Goal: Task Accomplishment & Management: Manage account settings

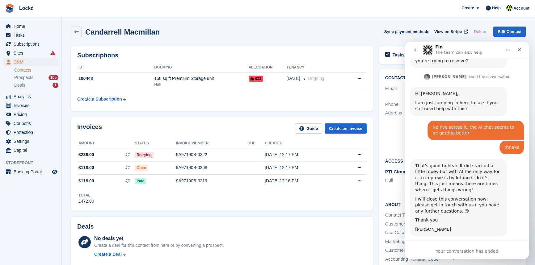
scroll to position [538, 0]
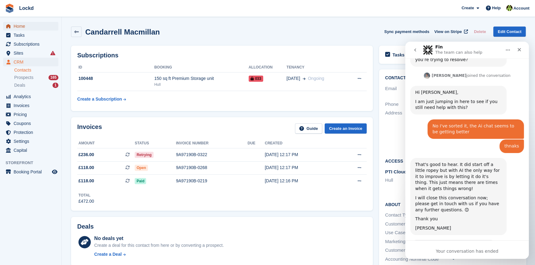
click at [20, 25] on span "Home" at bounding box center [32, 26] width 37 height 9
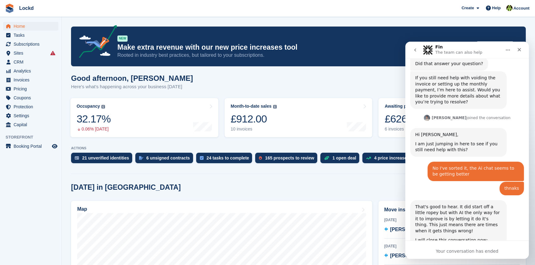
scroll to position [538, 0]
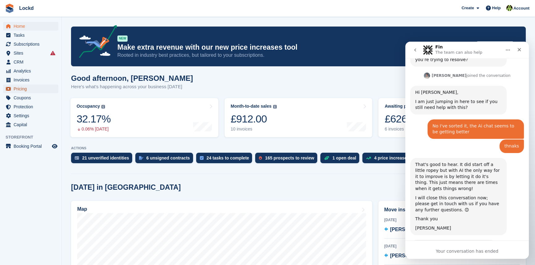
click at [23, 91] on span "Pricing" at bounding box center [32, 89] width 37 height 9
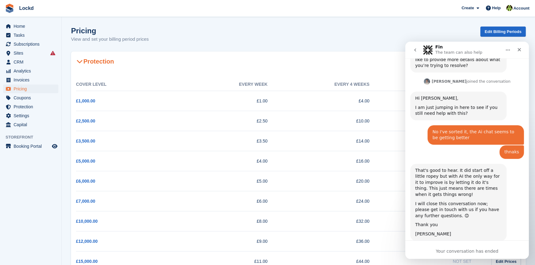
scroll to position [538, 0]
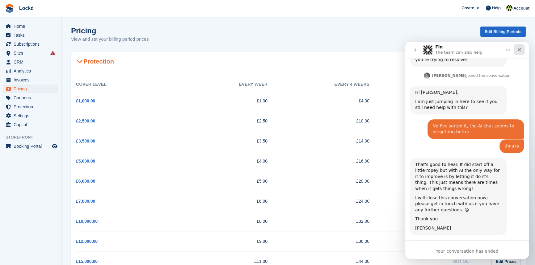
click at [519, 49] on icon "Close" at bounding box center [518, 49] width 3 height 3
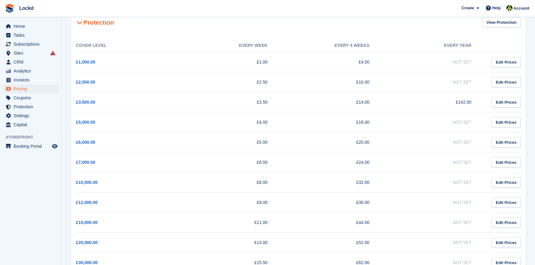
scroll to position [0, 0]
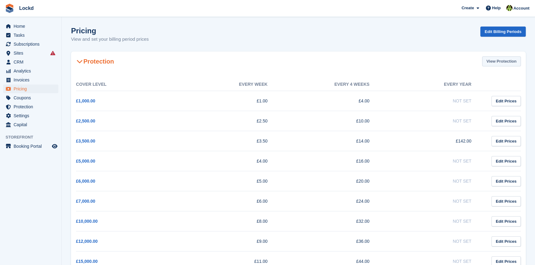
click at [504, 58] on link "View Protection" at bounding box center [501, 61] width 39 height 10
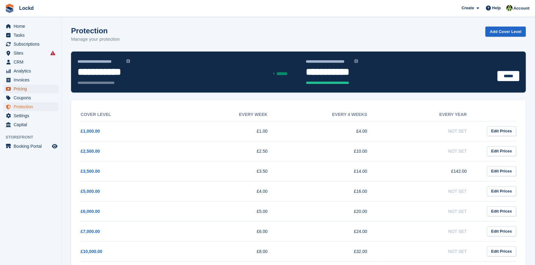
click at [25, 90] on span "Pricing" at bounding box center [32, 89] width 37 height 9
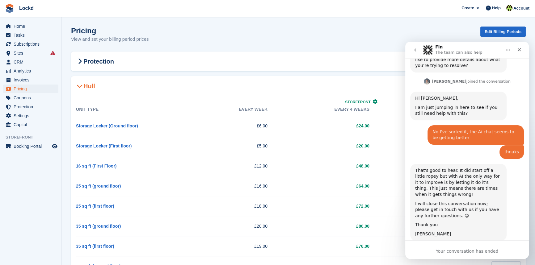
scroll to position [538, 0]
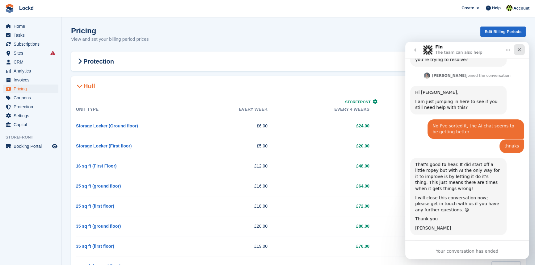
click at [520, 48] on icon "Close" at bounding box center [518, 49] width 3 height 3
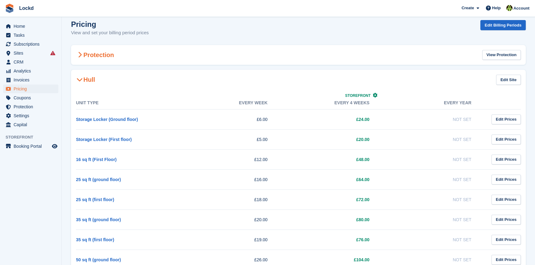
scroll to position [0, 0]
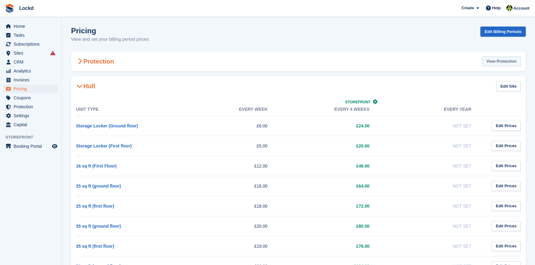
click at [495, 61] on link "View Protection" at bounding box center [501, 61] width 39 height 10
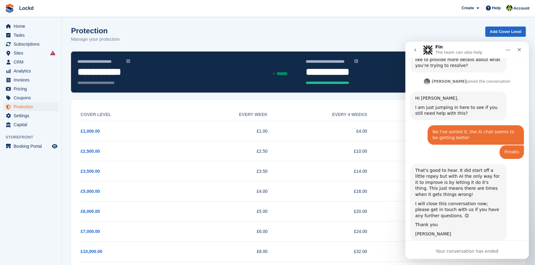
scroll to position [538, 0]
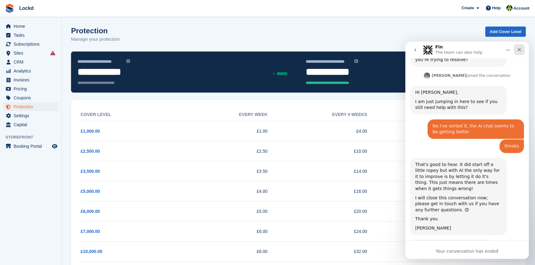
click at [519, 49] on icon "Close" at bounding box center [518, 49] width 3 height 3
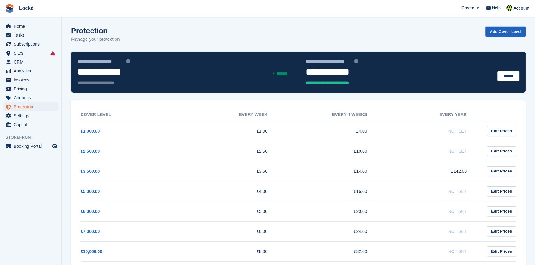
scroll to position [536, 0]
click at [504, 31] on link "Add Cover Level" at bounding box center [505, 32] width 40 height 10
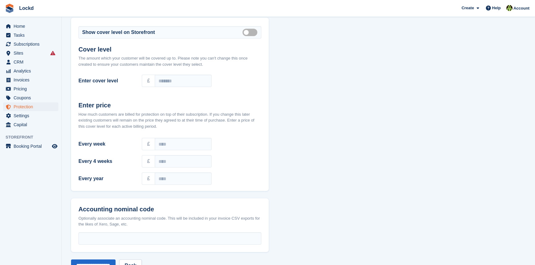
scroll to position [55, 0]
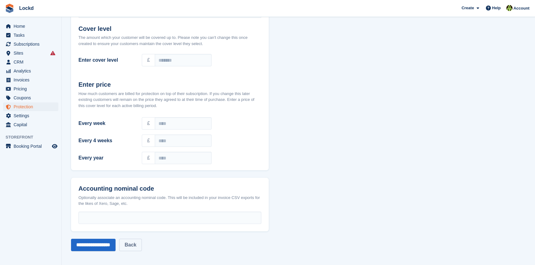
click at [135, 244] on link "Back" at bounding box center [130, 245] width 22 height 12
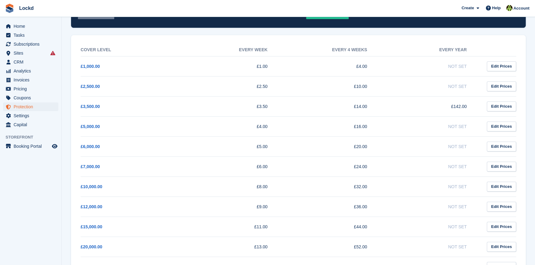
scroll to position [92, 0]
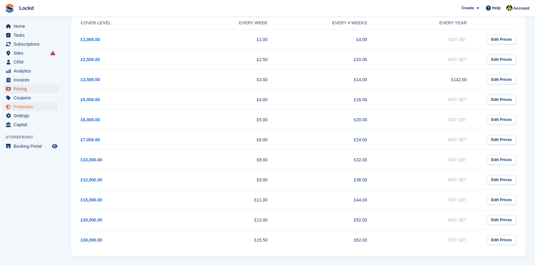
click at [27, 87] on span "Pricing" at bounding box center [32, 89] width 37 height 9
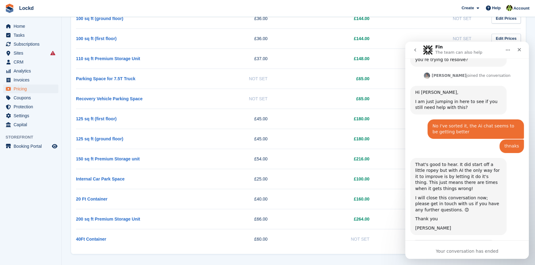
scroll to position [595, 0]
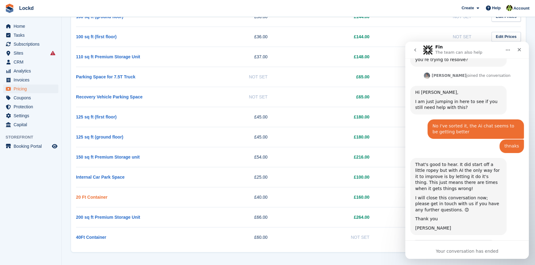
click at [93, 197] on link "20 Ft Container" at bounding box center [91, 197] width 31 height 5
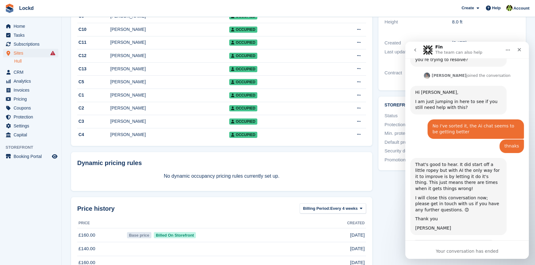
scroll to position [49, 0]
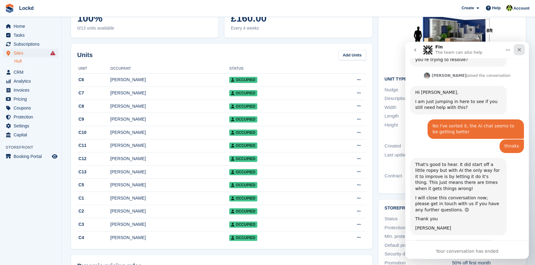
click at [519, 50] on icon "Close" at bounding box center [518, 49] width 3 height 3
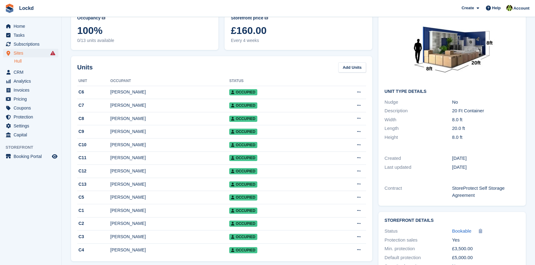
scroll to position [0, 0]
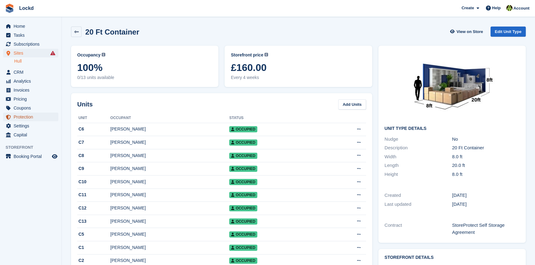
click at [26, 118] on span "Protection" at bounding box center [32, 117] width 37 height 9
